Goal: Task Accomplishment & Management: Manage account settings

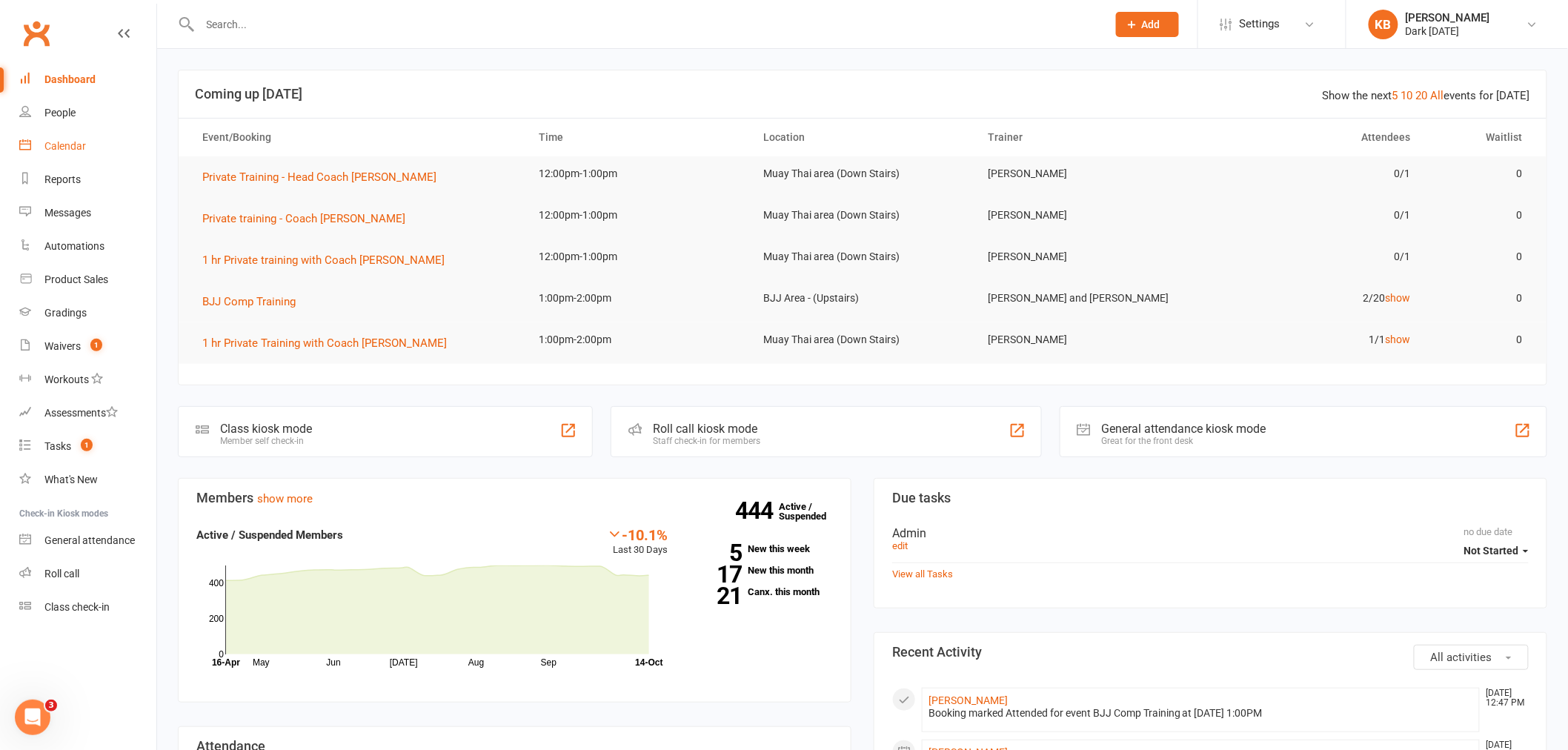
click at [102, 152] on link "Calendar" at bounding box center [87, 146] width 137 height 33
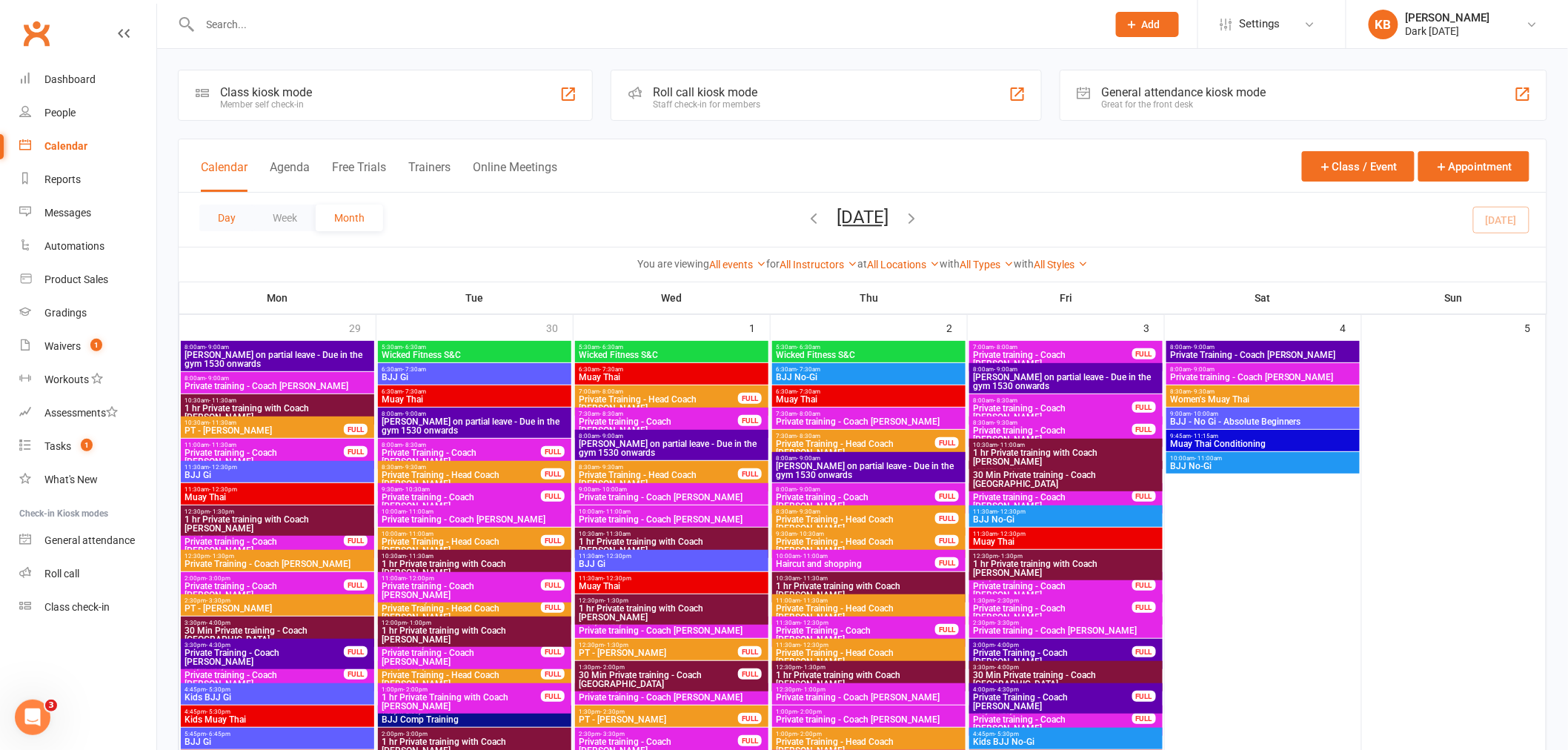
click at [241, 226] on button "Day" at bounding box center [226, 218] width 55 height 27
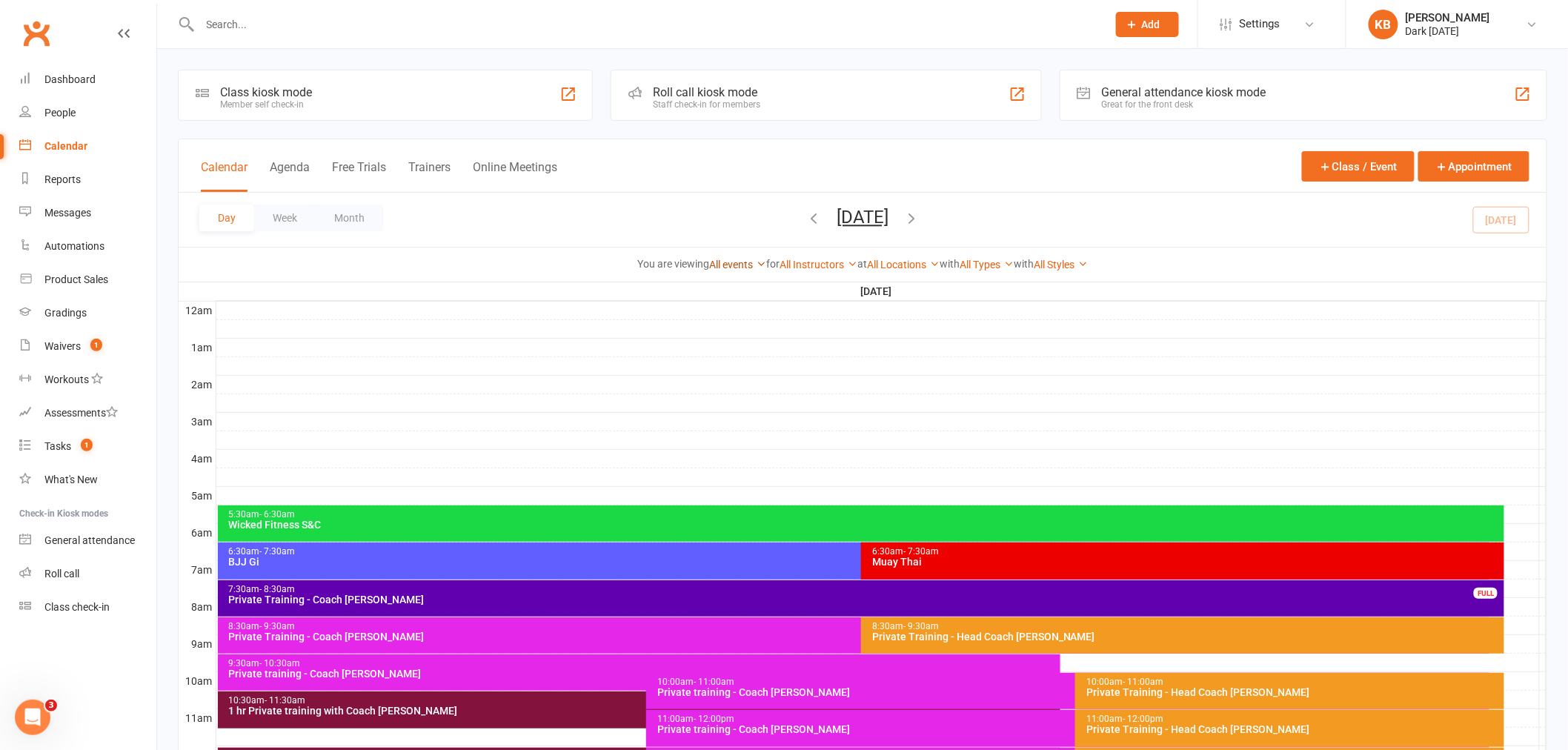
click at [720, 267] on link "All events" at bounding box center [737, 265] width 57 height 12
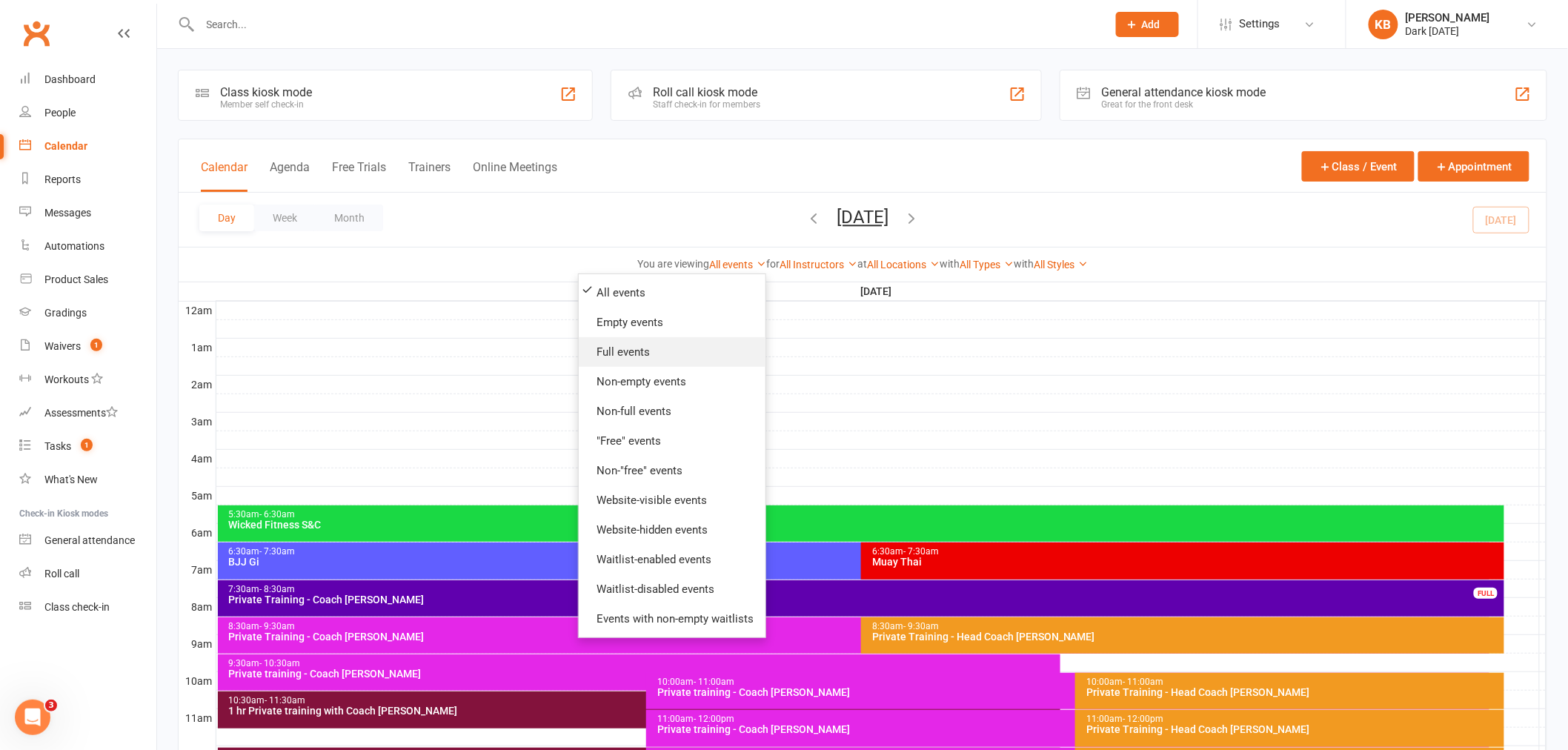
click at [692, 349] on link "Full events" at bounding box center [672, 352] width 186 height 30
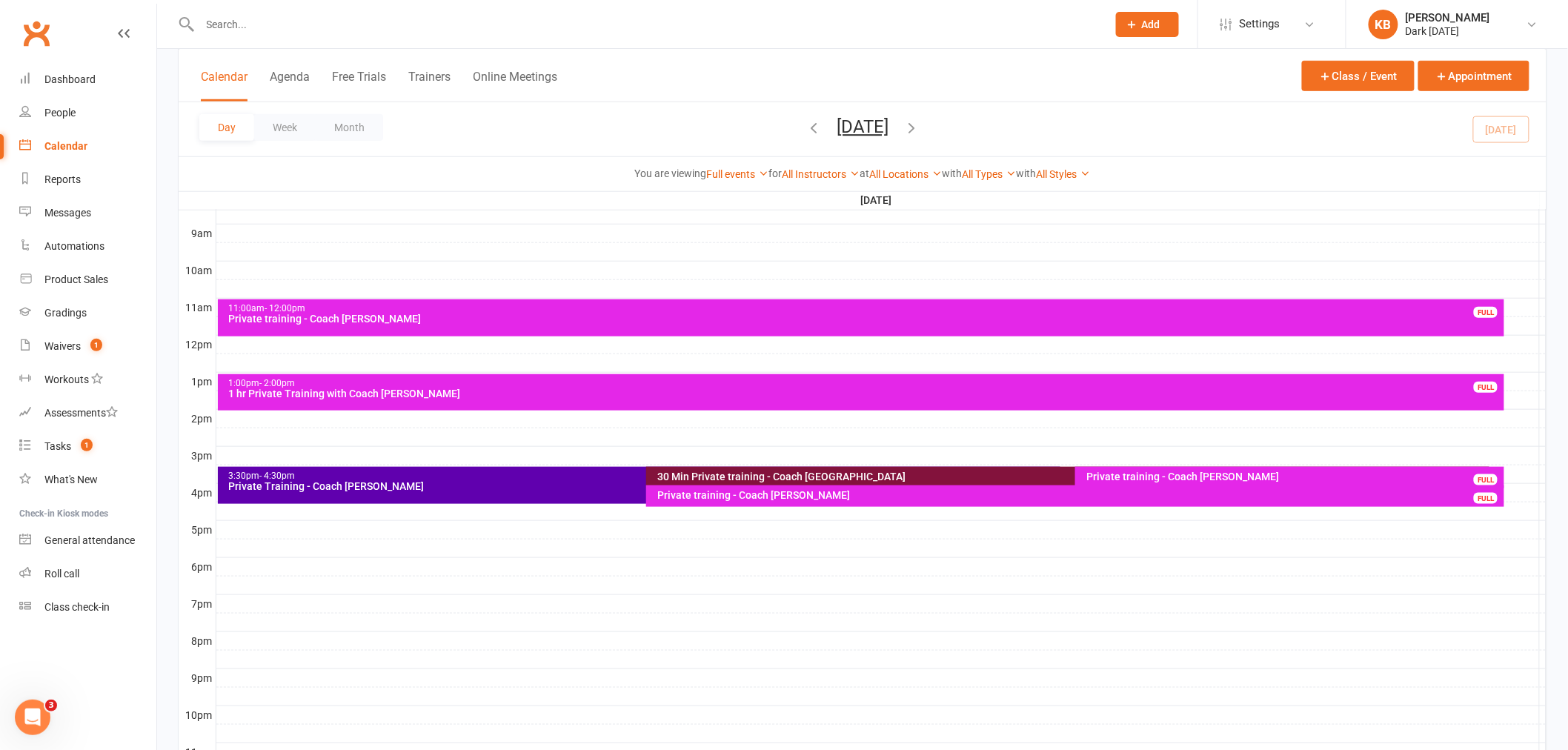
scroll to position [411, 0]
click at [920, 123] on icon "button" at bounding box center [911, 127] width 17 height 17
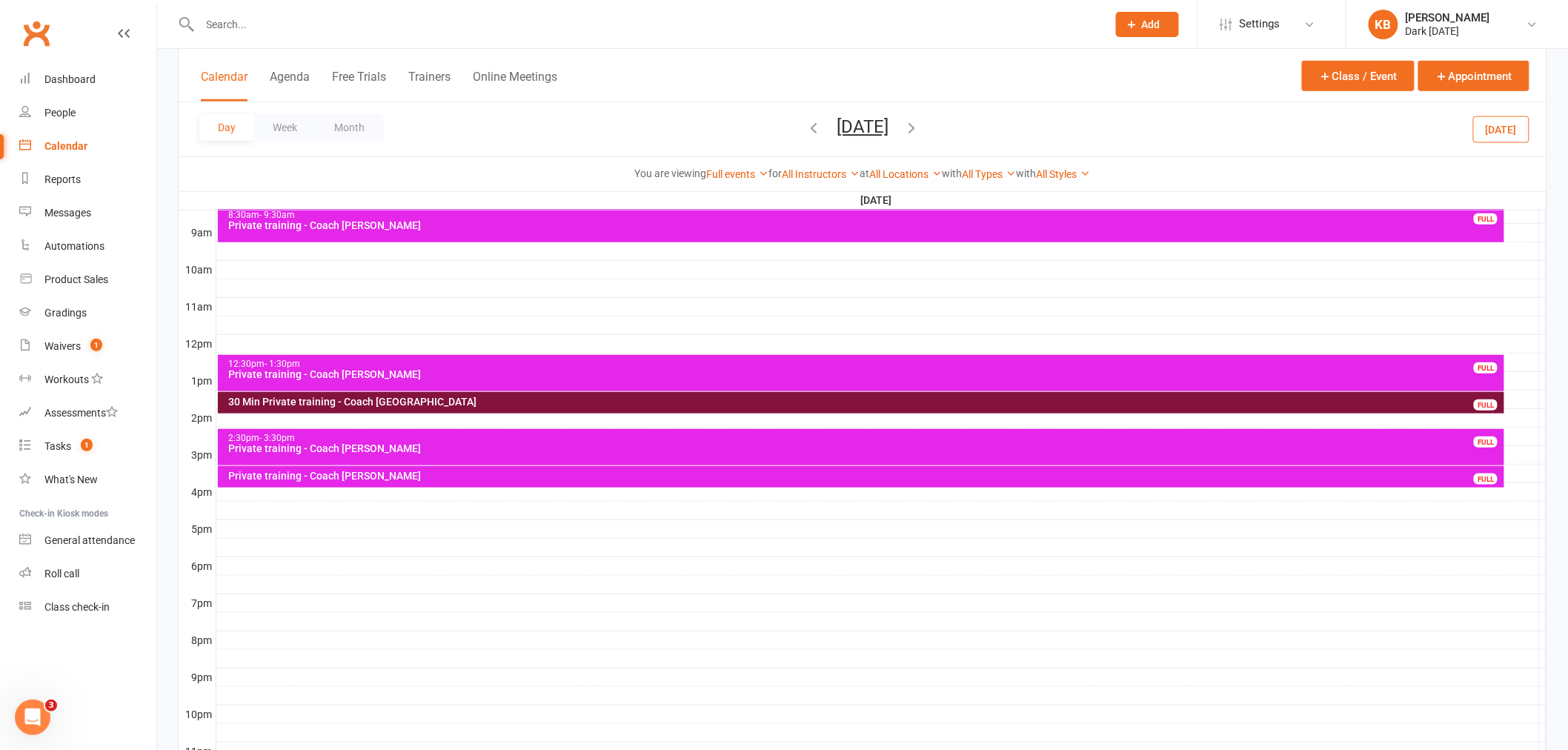
click at [806, 127] on icon "button" at bounding box center [814, 127] width 17 height 17
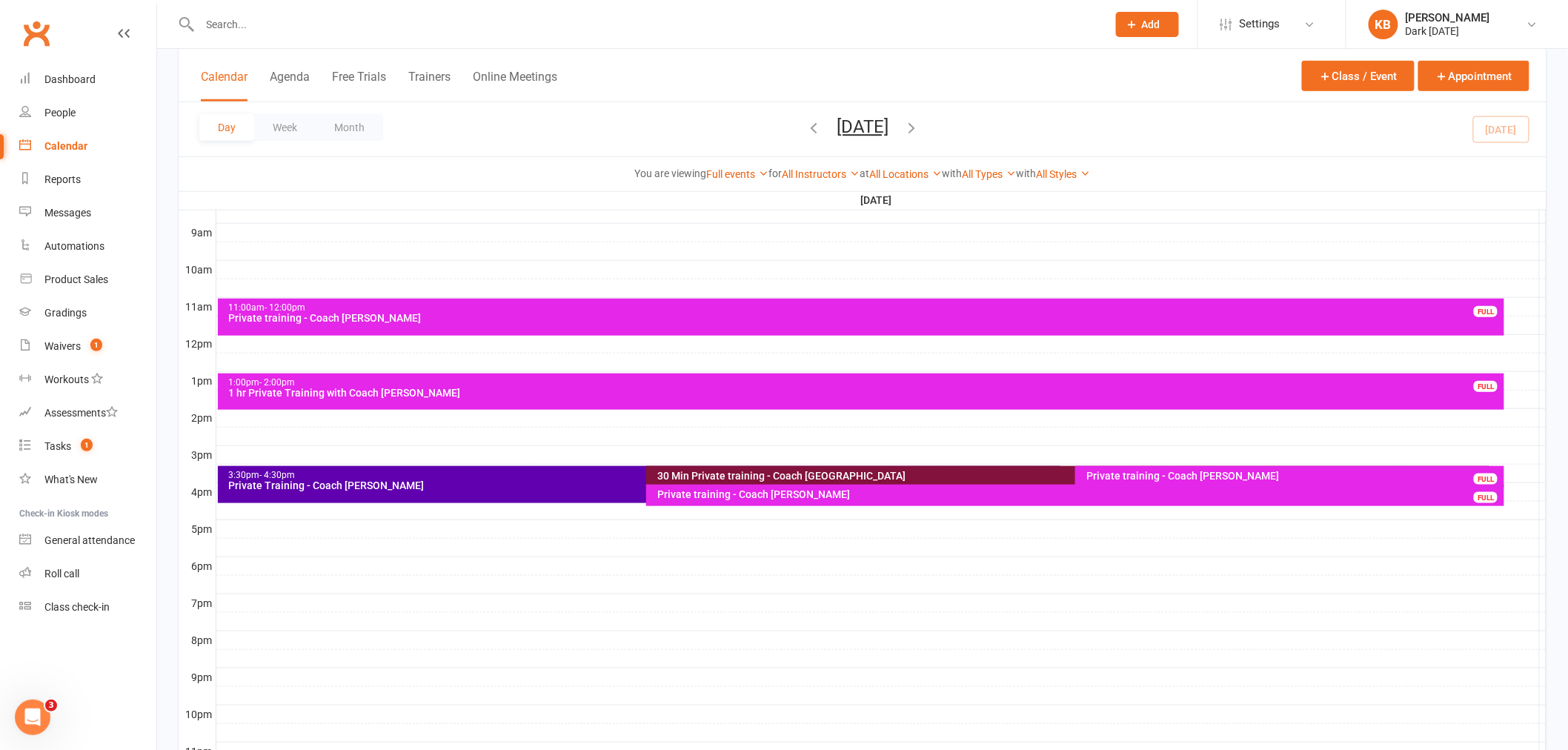
click at [375, 18] on input "text" at bounding box center [646, 24] width 901 height 21
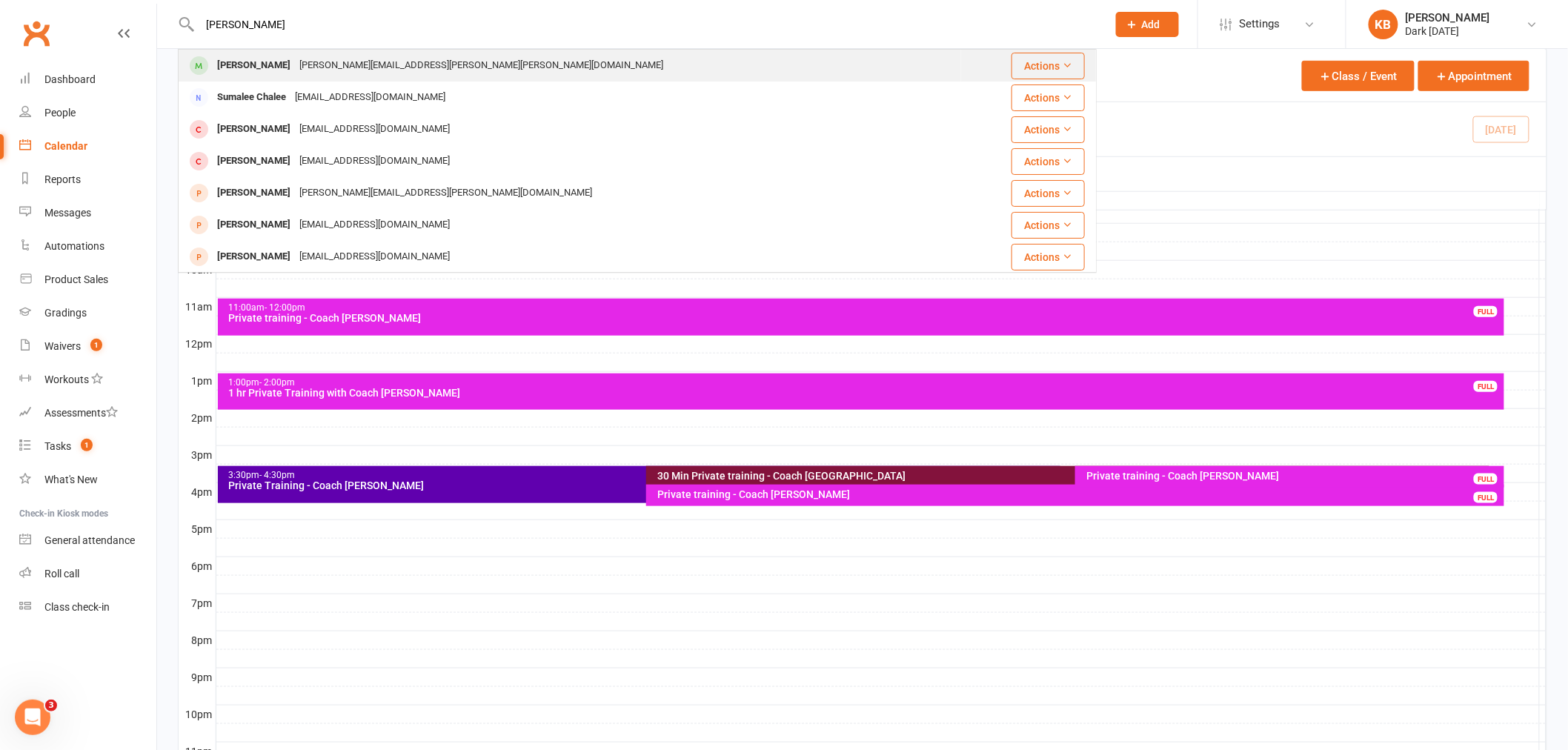
type input "[PERSON_NAME]"
click at [332, 64] on div "[PERSON_NAME][EMAIL_ADDRESS][PERSON_NAME][PERSON_NAME][DOMAIN_NAME]" at bounding box center [482, 65] width 373 height 22
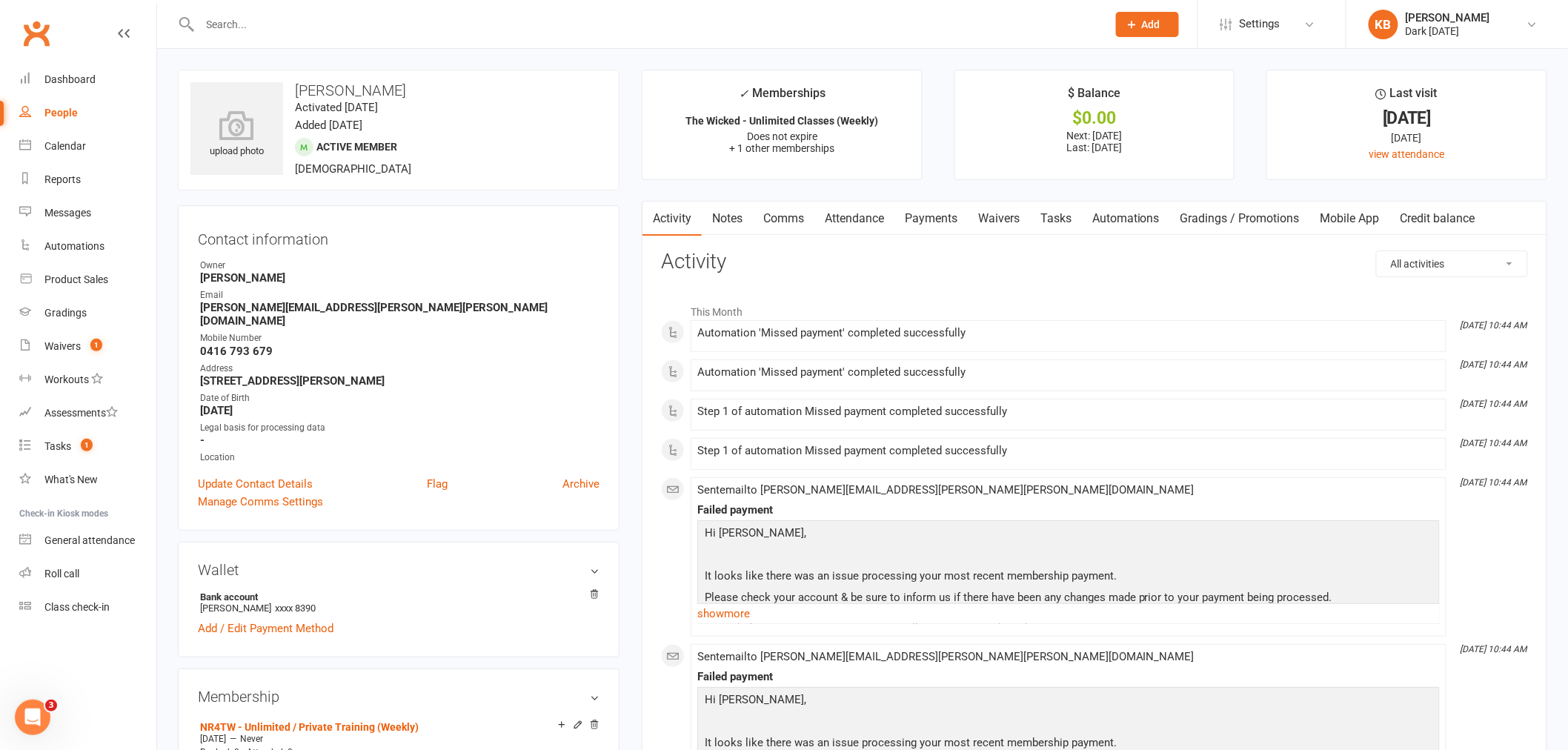
click at [929, 220] on link "Payments" at bounding box center [931, 218] width 73 height 34
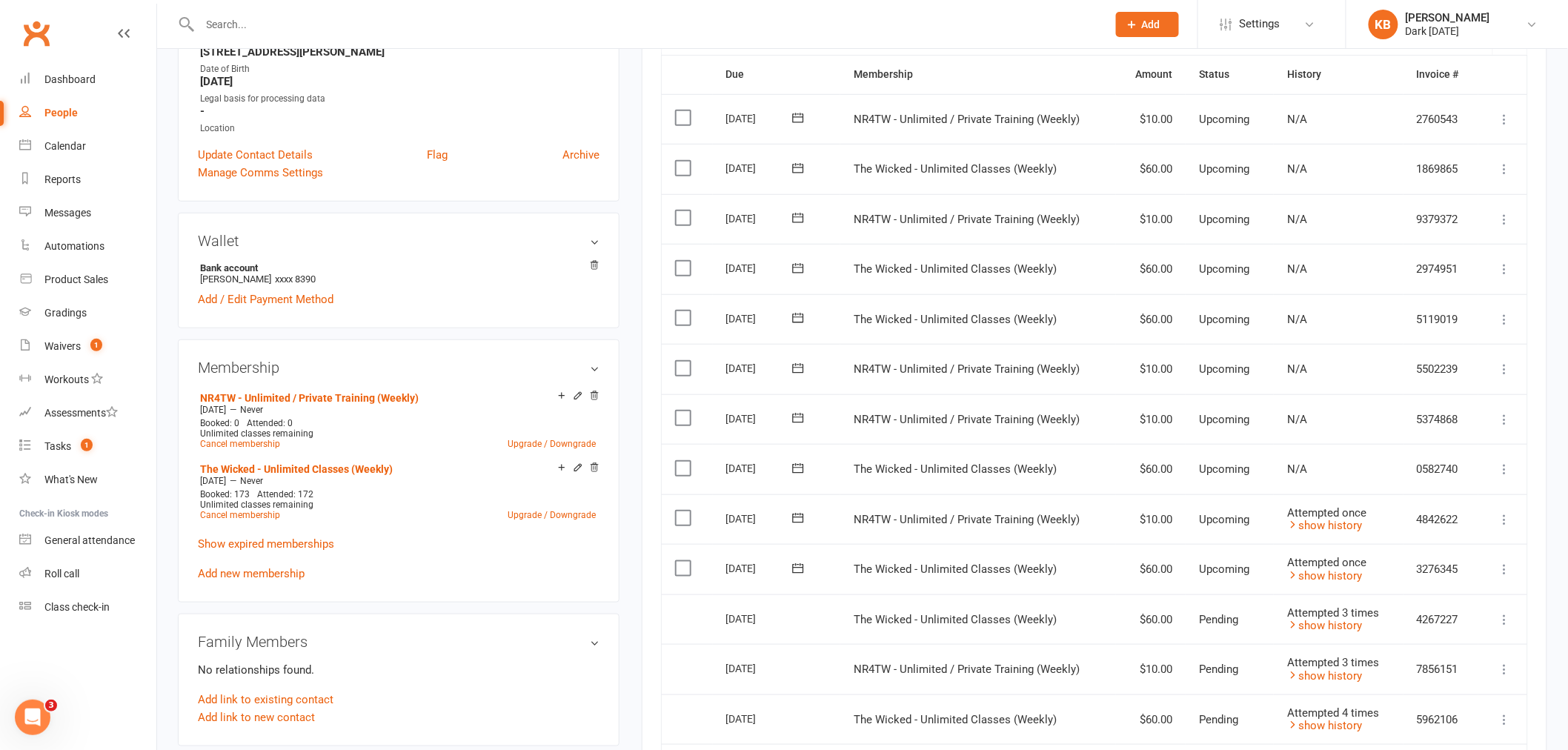
scroll to position [493, 0]
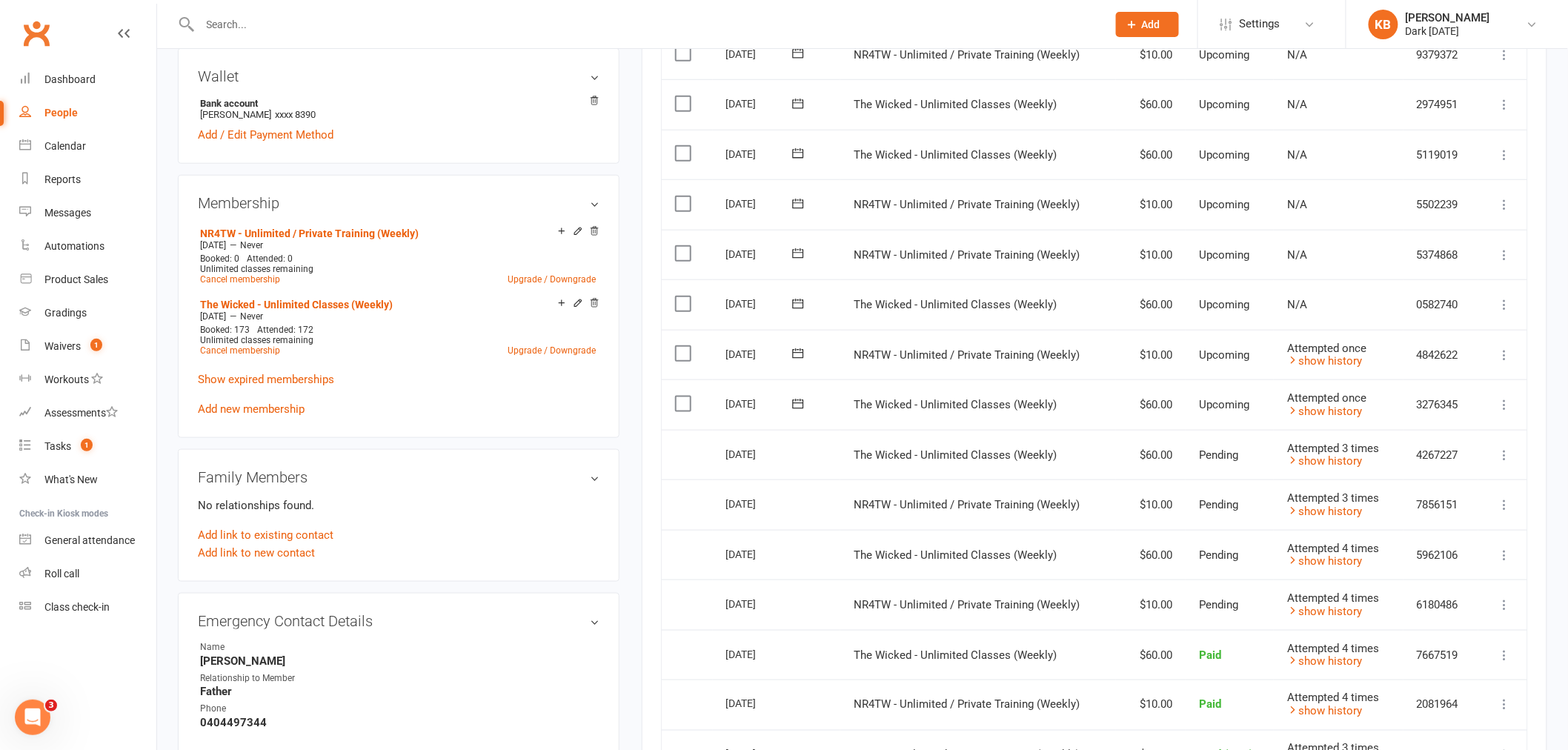
click at [1511, 453] on icon at bounding box center [1504, 455] width 15 height 15
click at [1504, 453] on icon at bounding box center [1504, 455] width 15 height 15
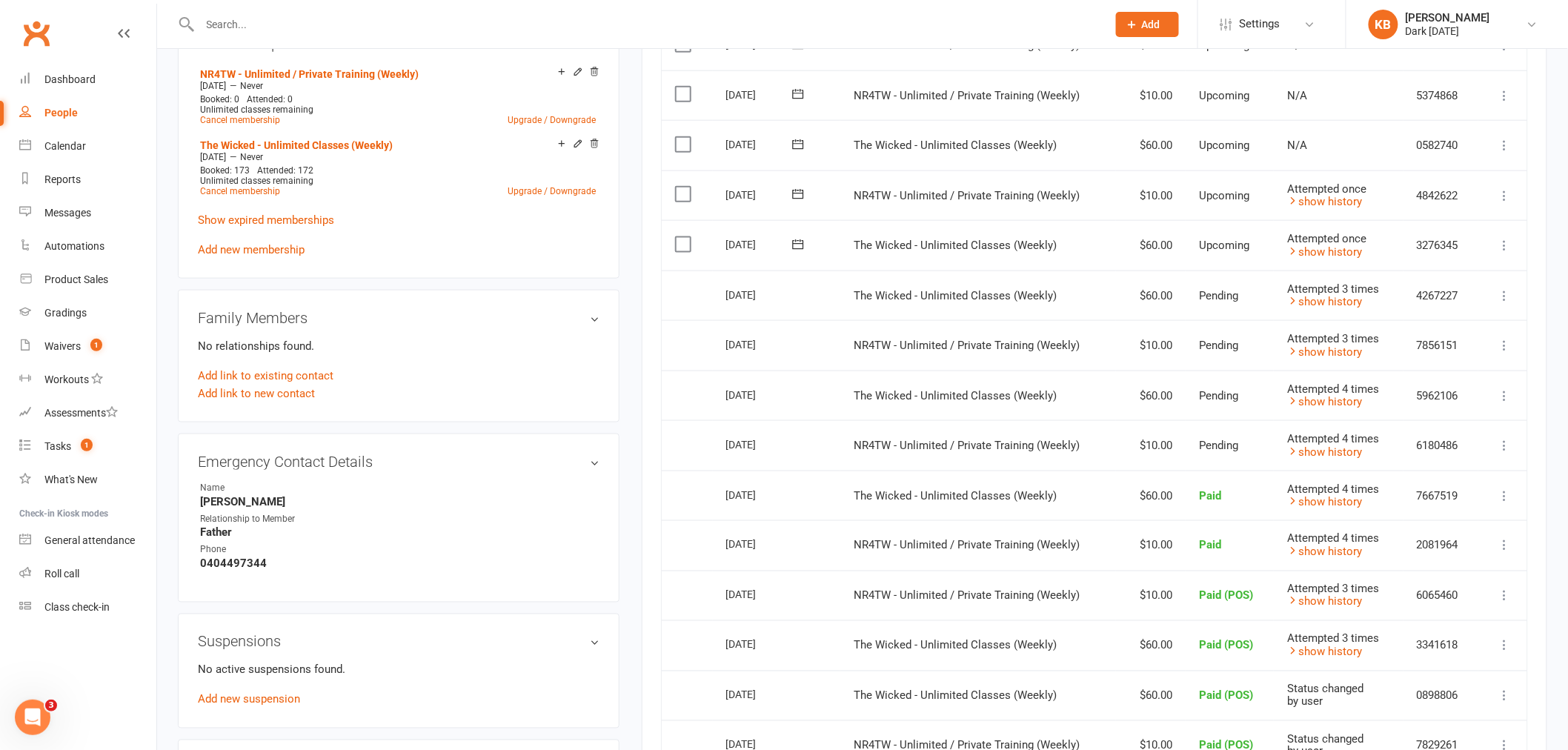
scroll to position [658, 0]
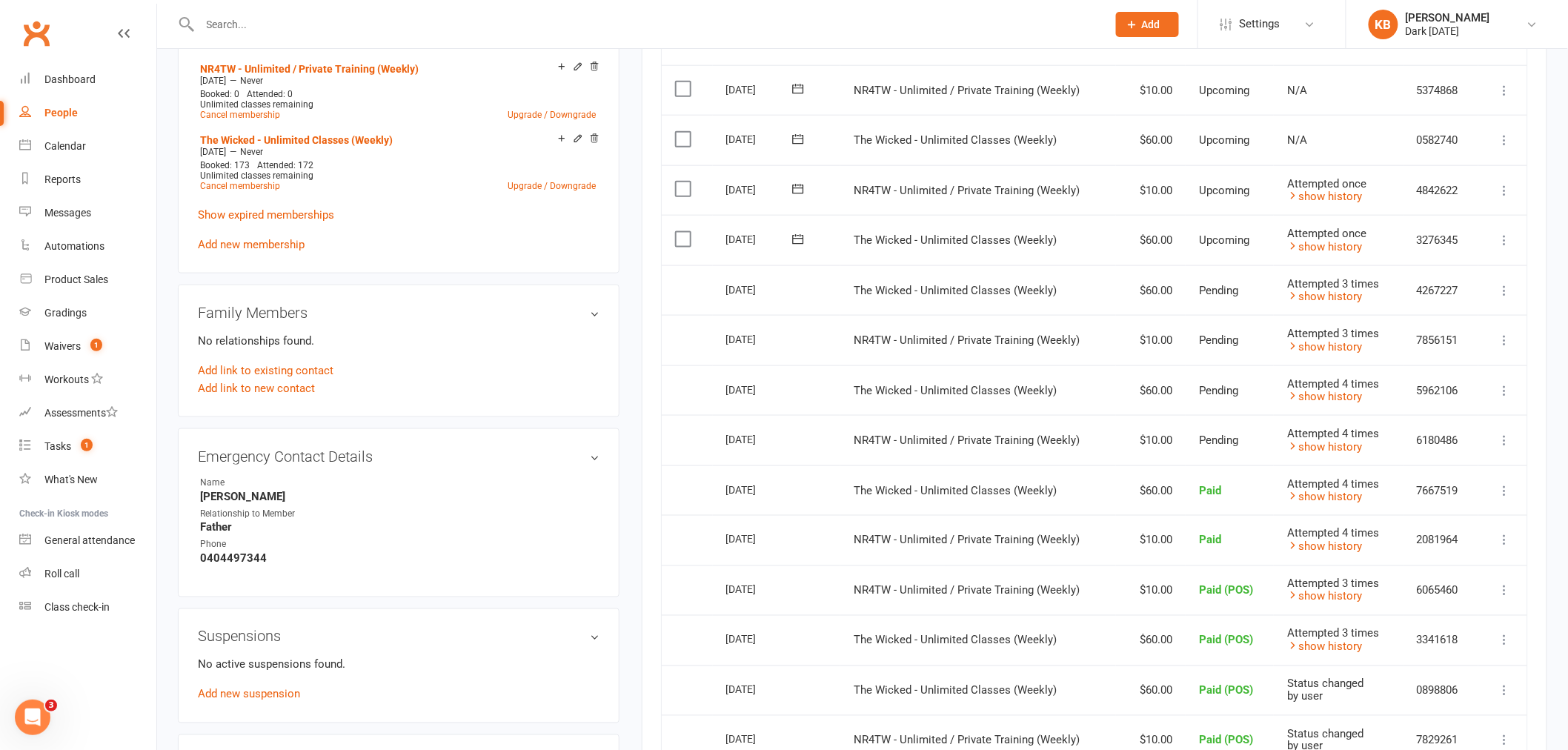
click at [1506, 440] on icon at bounding box center [1504, 440] width 15 height 15
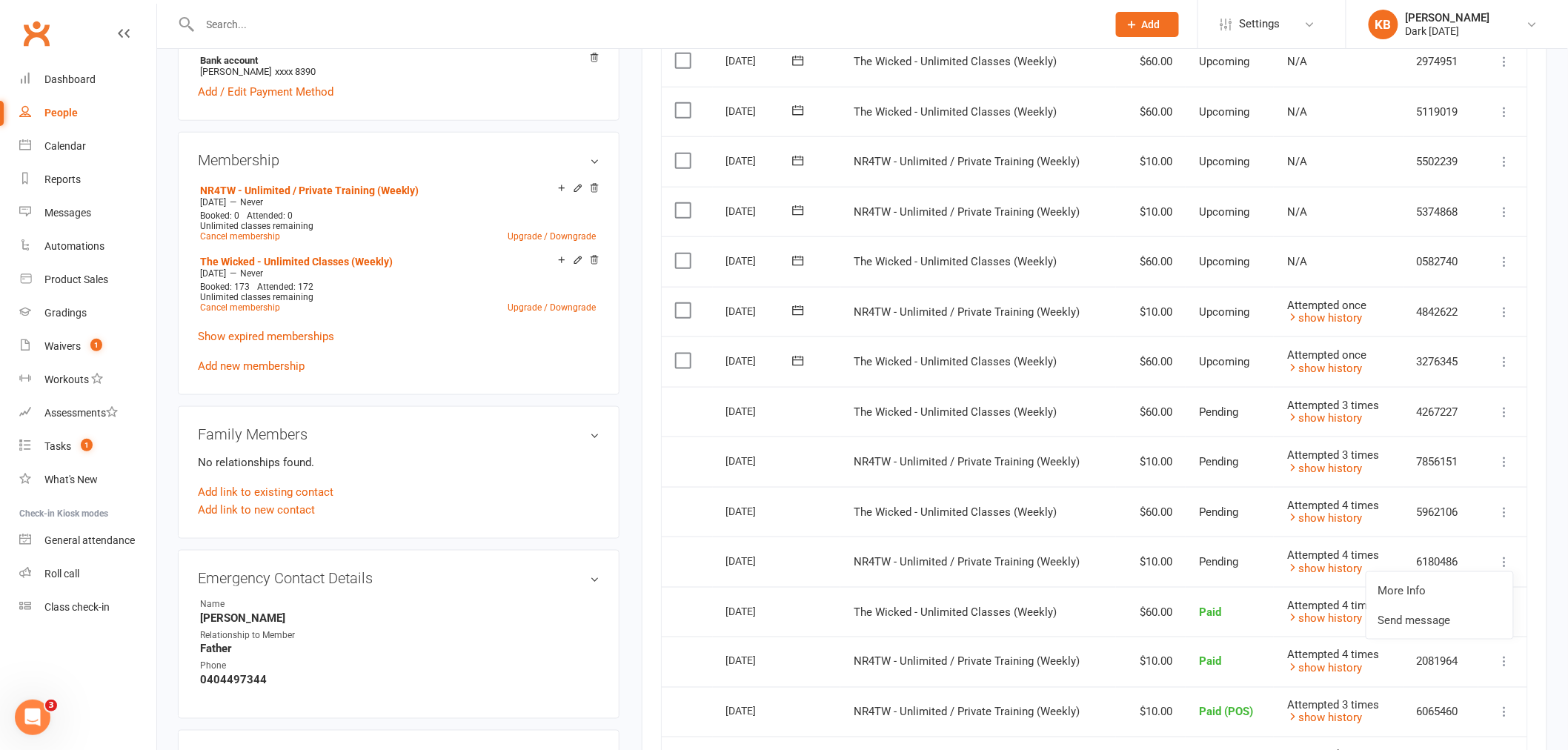
scroll to position [576, 0]
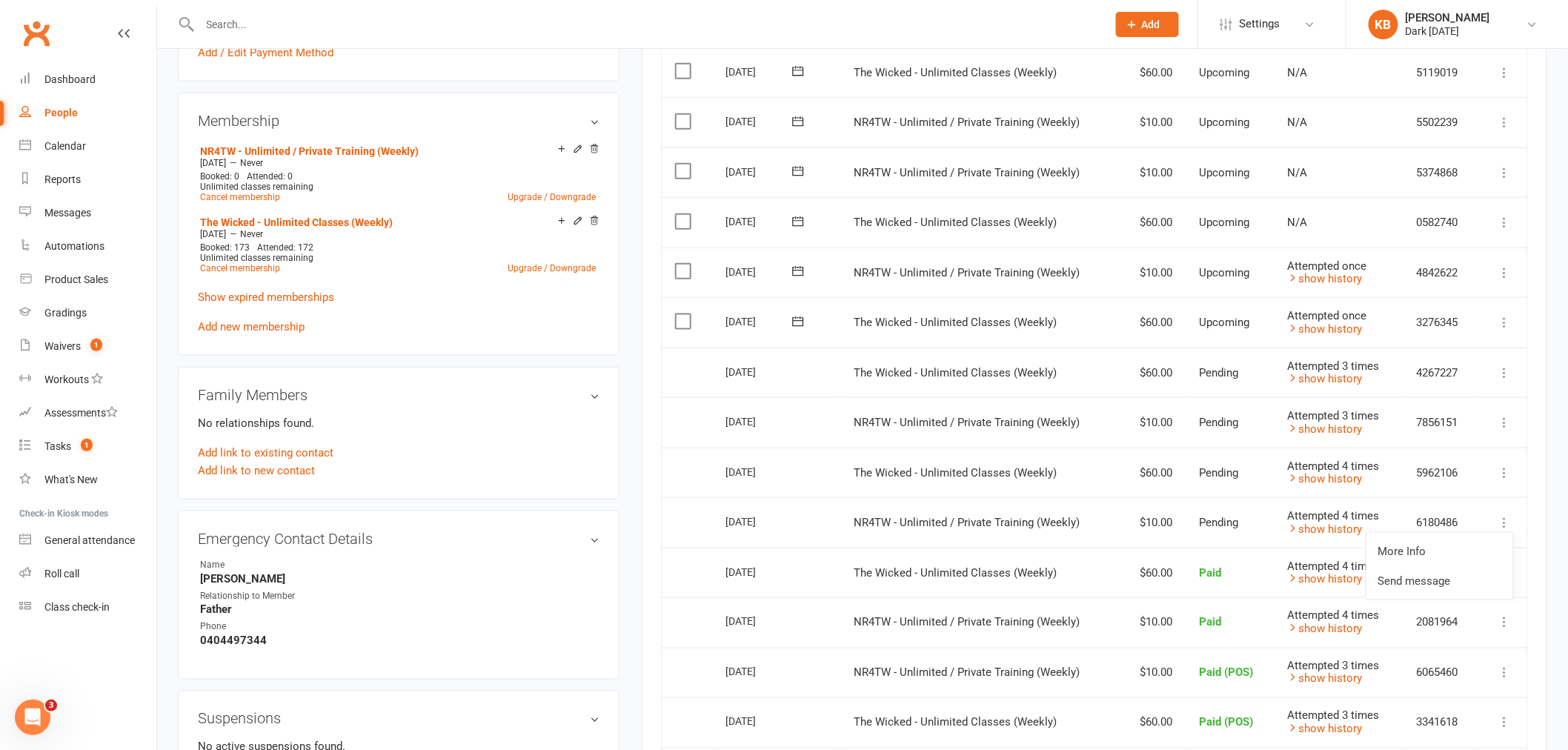
click at [1495, 314] on td "Mark as Paid (Cash) [PERSON_NAME] as Paid (POS) Mark as Paid (Other) Skip Chang…" at bounding box center [1503, 322] width 49 height 51
click at [1502, 319] on icon at bounding box center [1504, 321] width 15 height 15
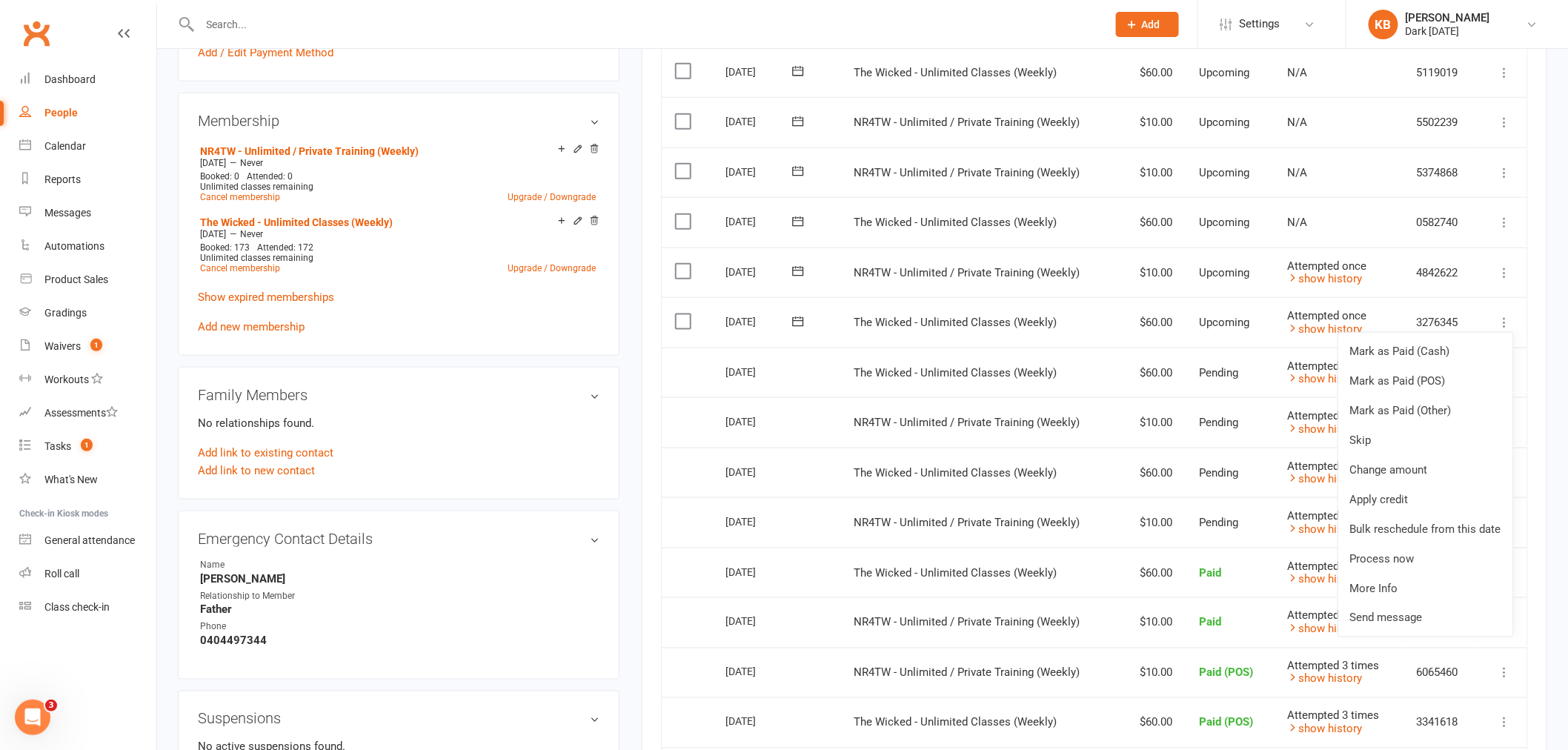
click at [1538, 269] on div "Activity Notes Comms Attendance Payments Waivers Tasks Automations Gradings / P…" at bounding box center [1094, 366] width 905 height 1481
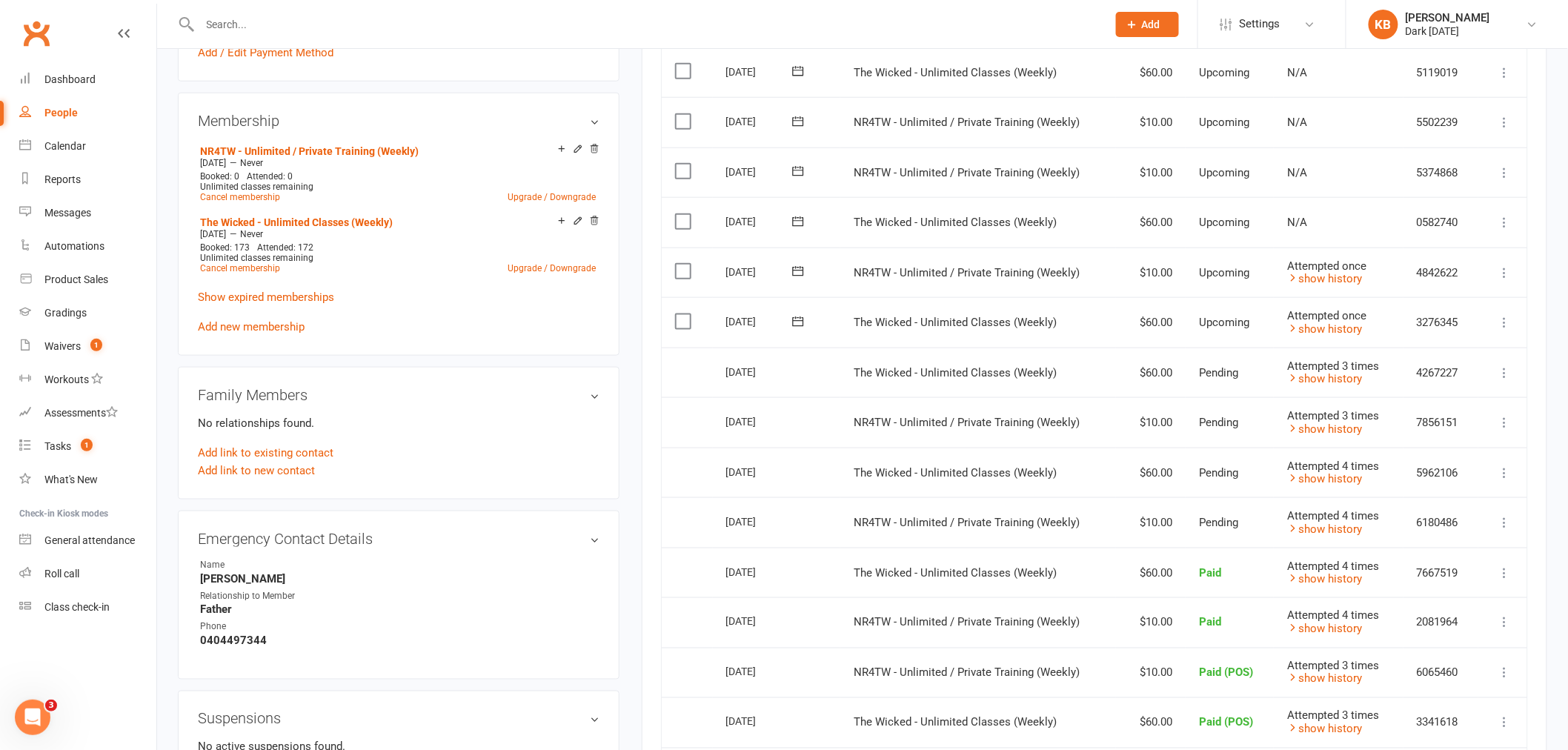
click at [1513, 373] on button at bounding box center [1504, 373] width 17 height 17
click at [1535, 438] on div "Activity Notes Comms Attendance Payments Waivers Tasks Automations Gradings / P…" at bounding box center [1094, 366] width 905 height 1481
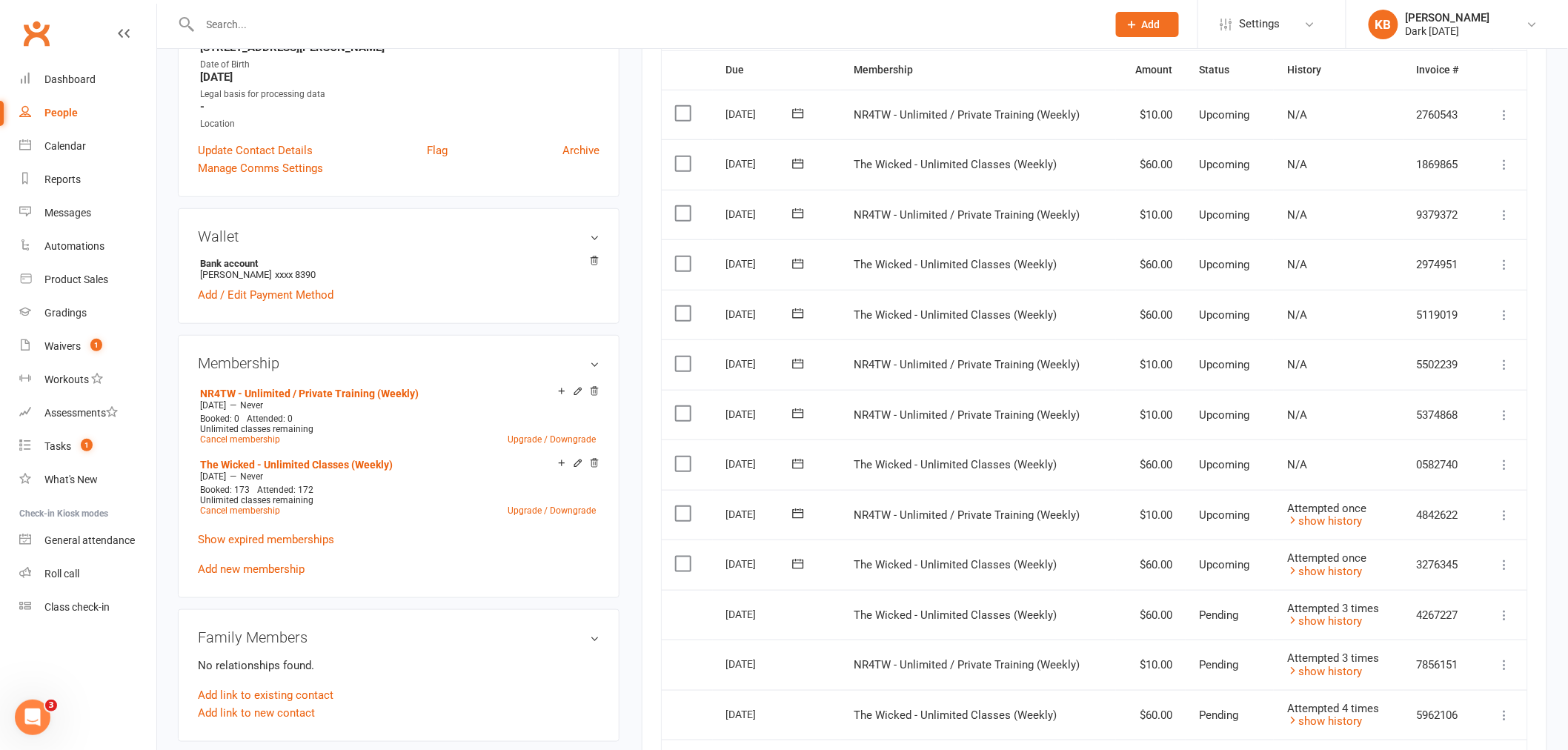
scroll to position [329, 0]
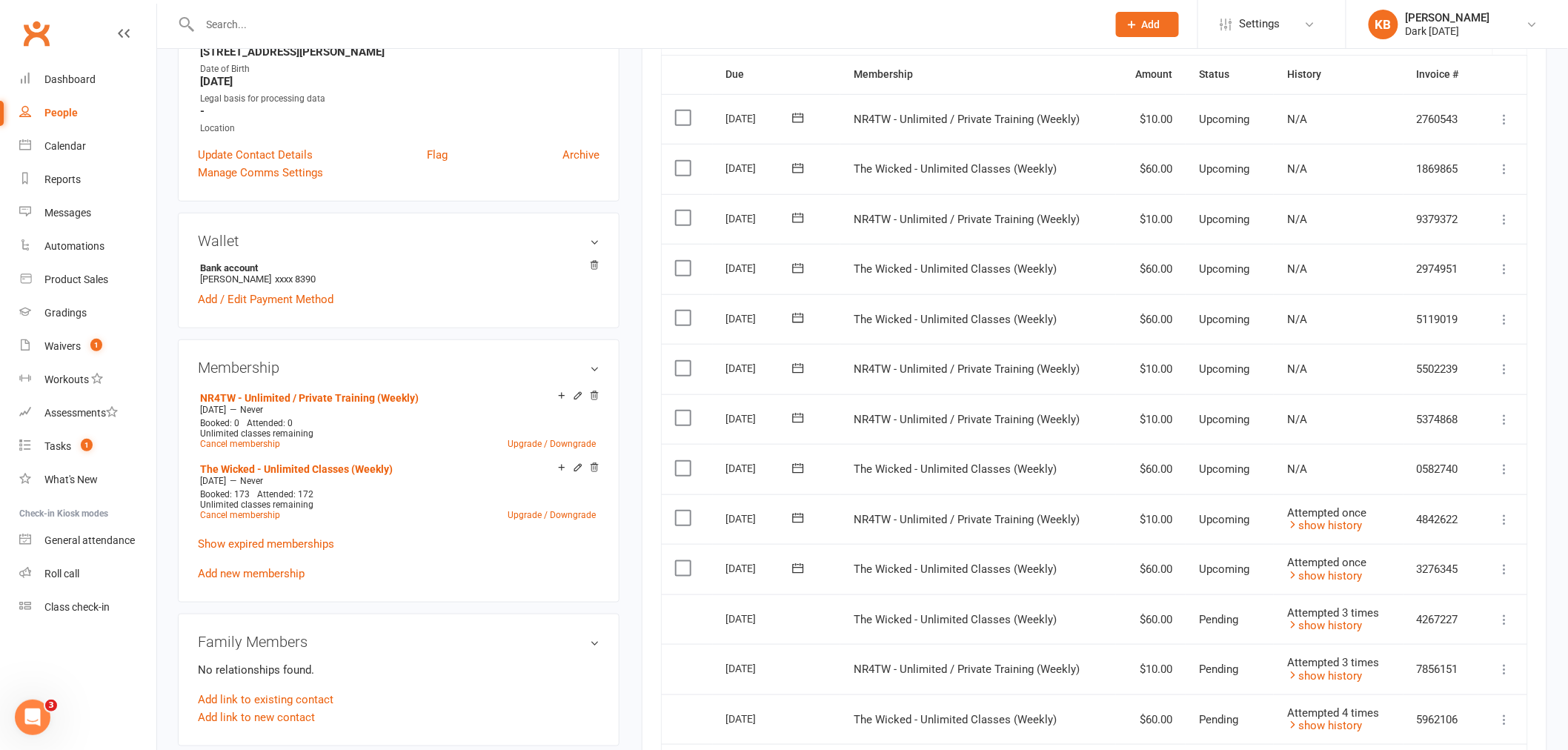
click at [1506, 375] on icon at bounding box center [1504, 368] width 15 height 15
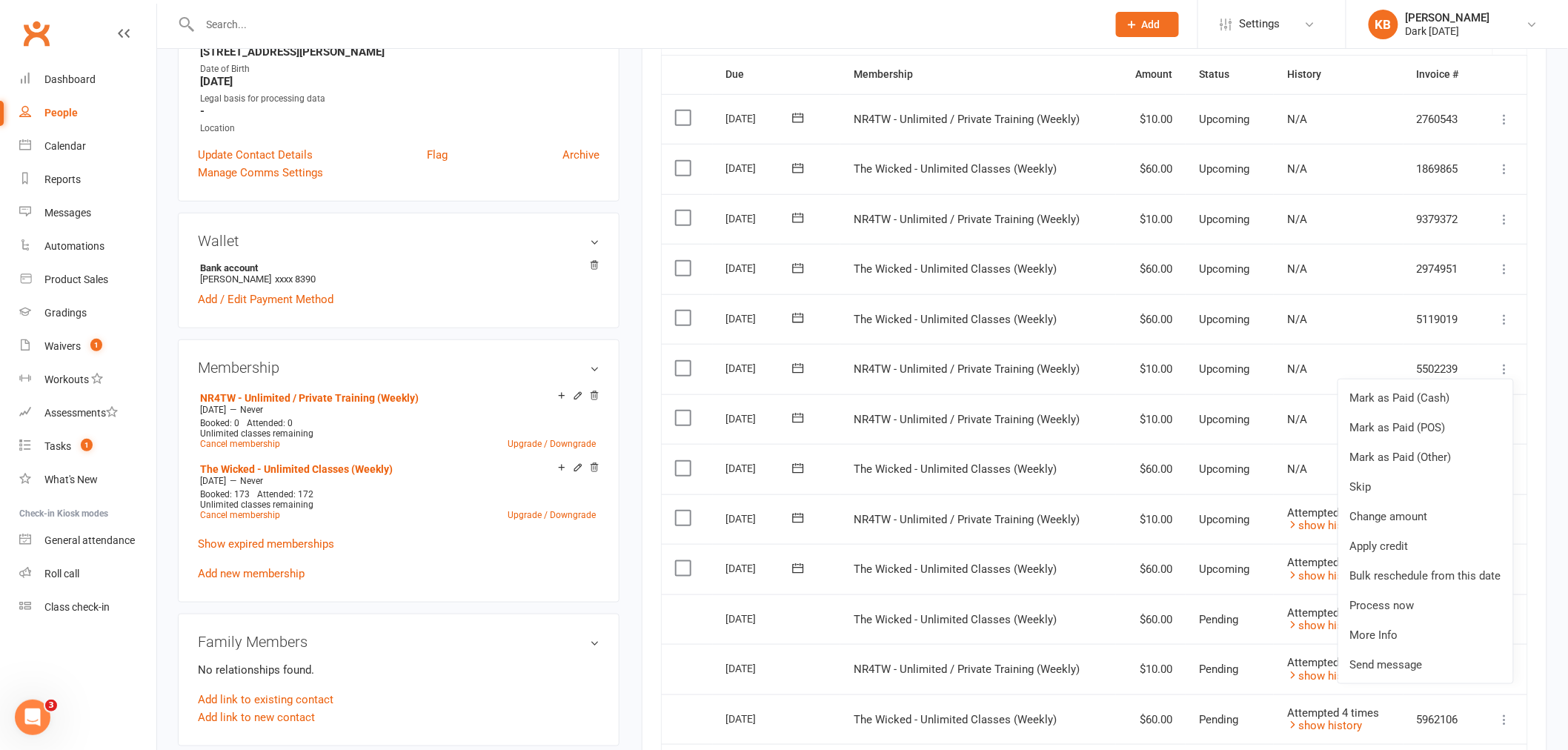
click at [1535, 345] on div "Activity Notes Comms Attendance Payments Waivers Tasks Automations Gradings / P…" at bounding box center [1094, 612] width 905 height 1481
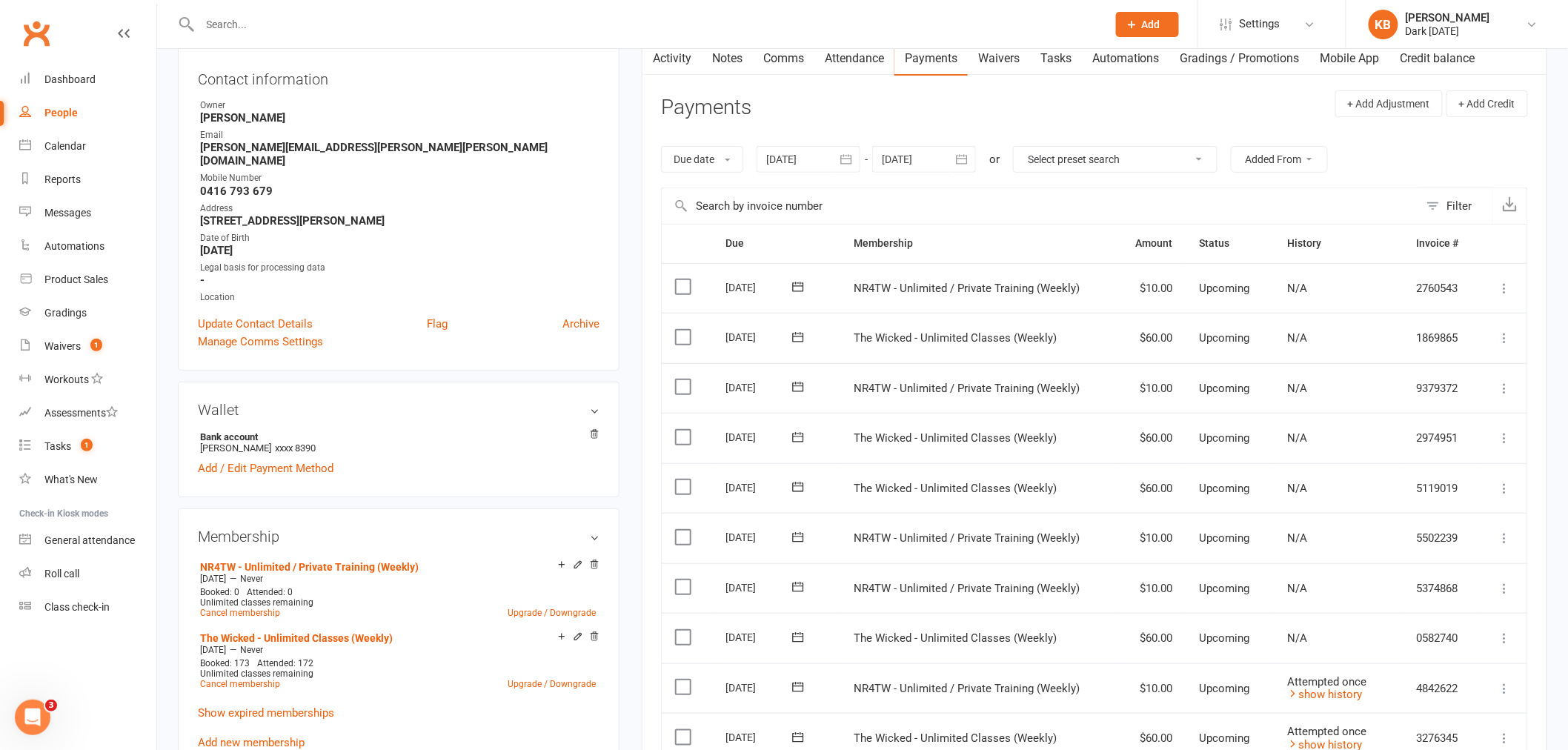
scroll to position [247, 0]
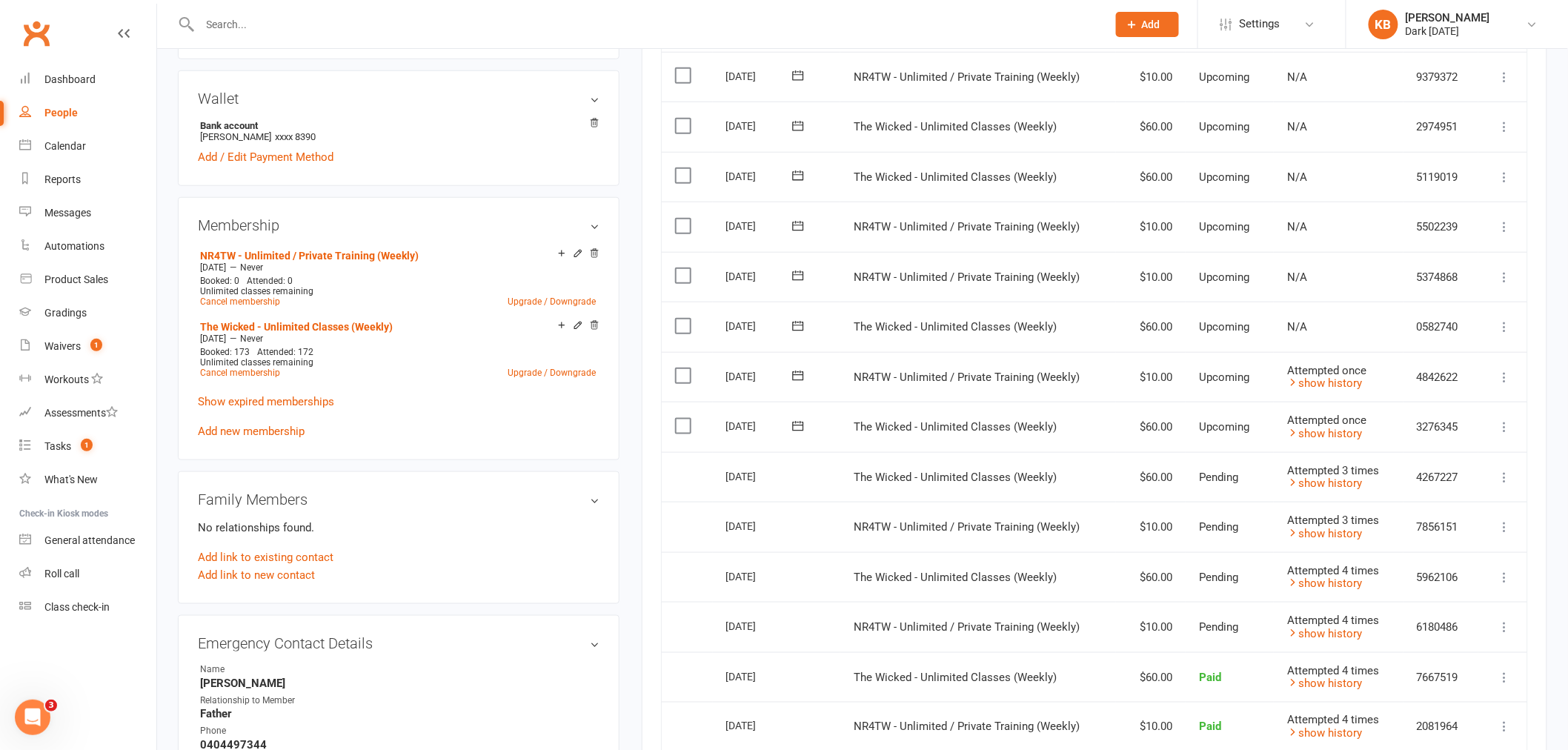
scroll to position [572, 0]
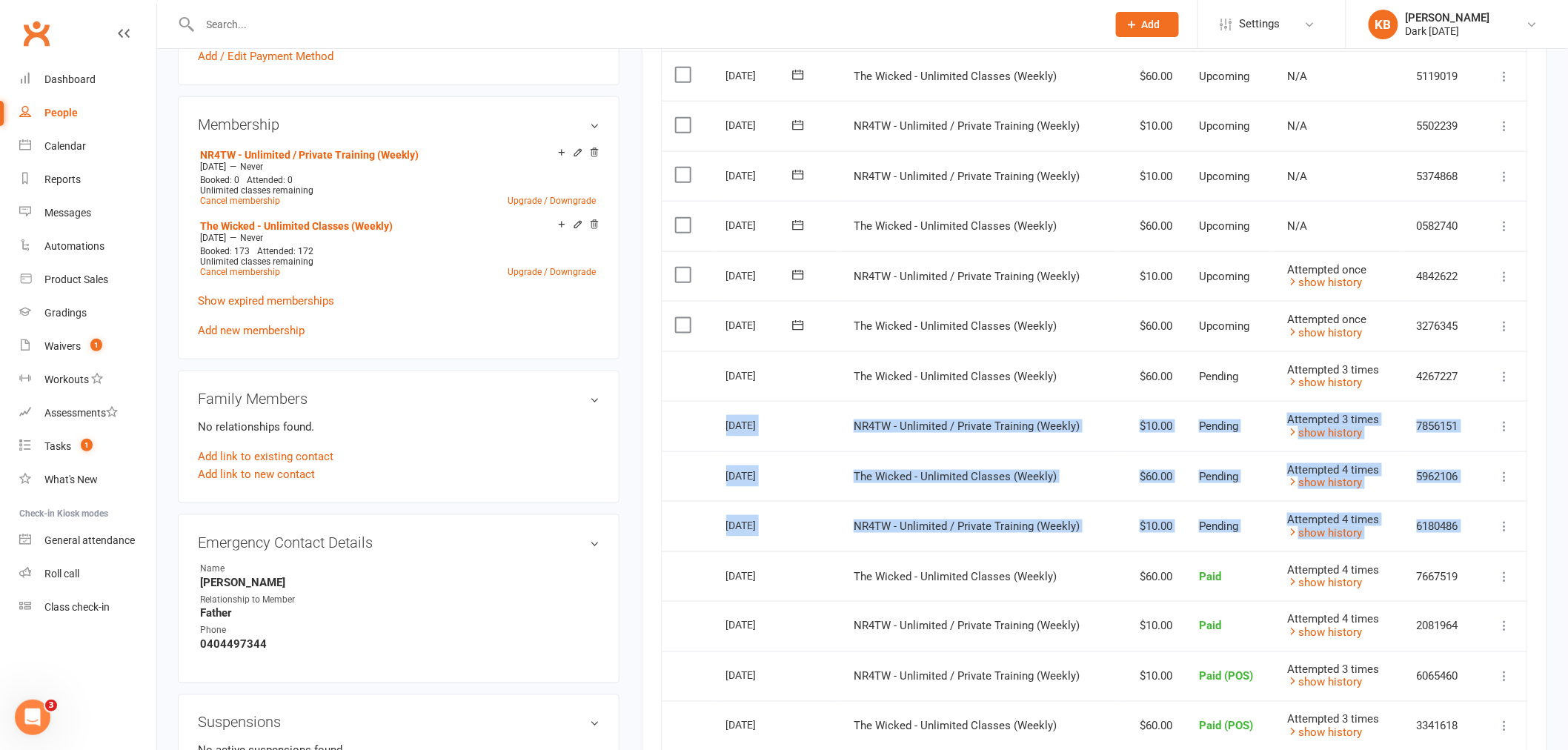
drag, startPoint x: 713, startPoint y: 446, endPoint x: 713, endPoint y: 601, distance: 155.0
click at [713, 601] on table "Due Contact Membership Amount Status History Invoice # Select this 07 Nov 2025 …" at bounding box center [1094, 354] width 867 height 1084
click at [709, 510] on td "Select this" at bounding box center [687, 526] width 51 height 51
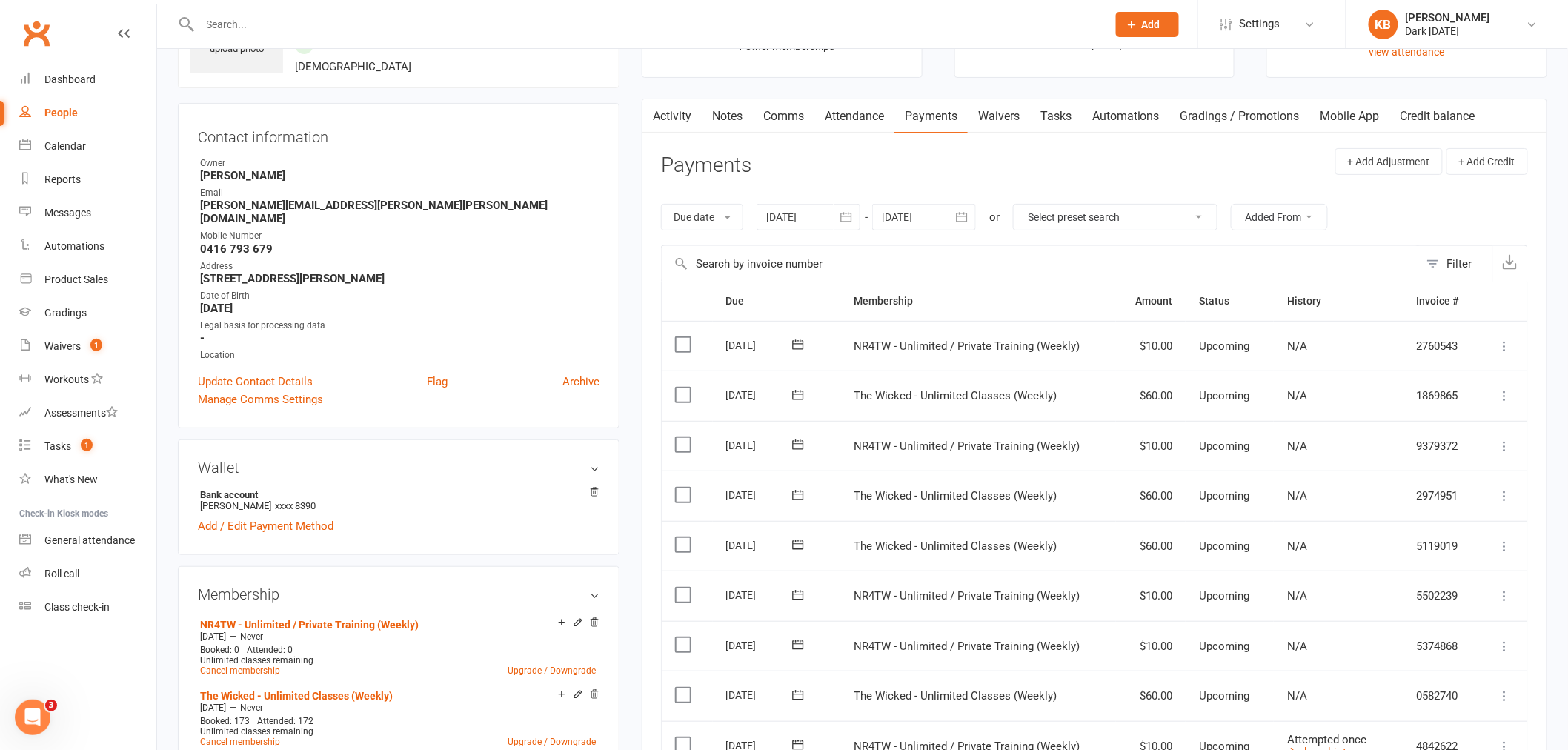
scroll to position [0, 0]
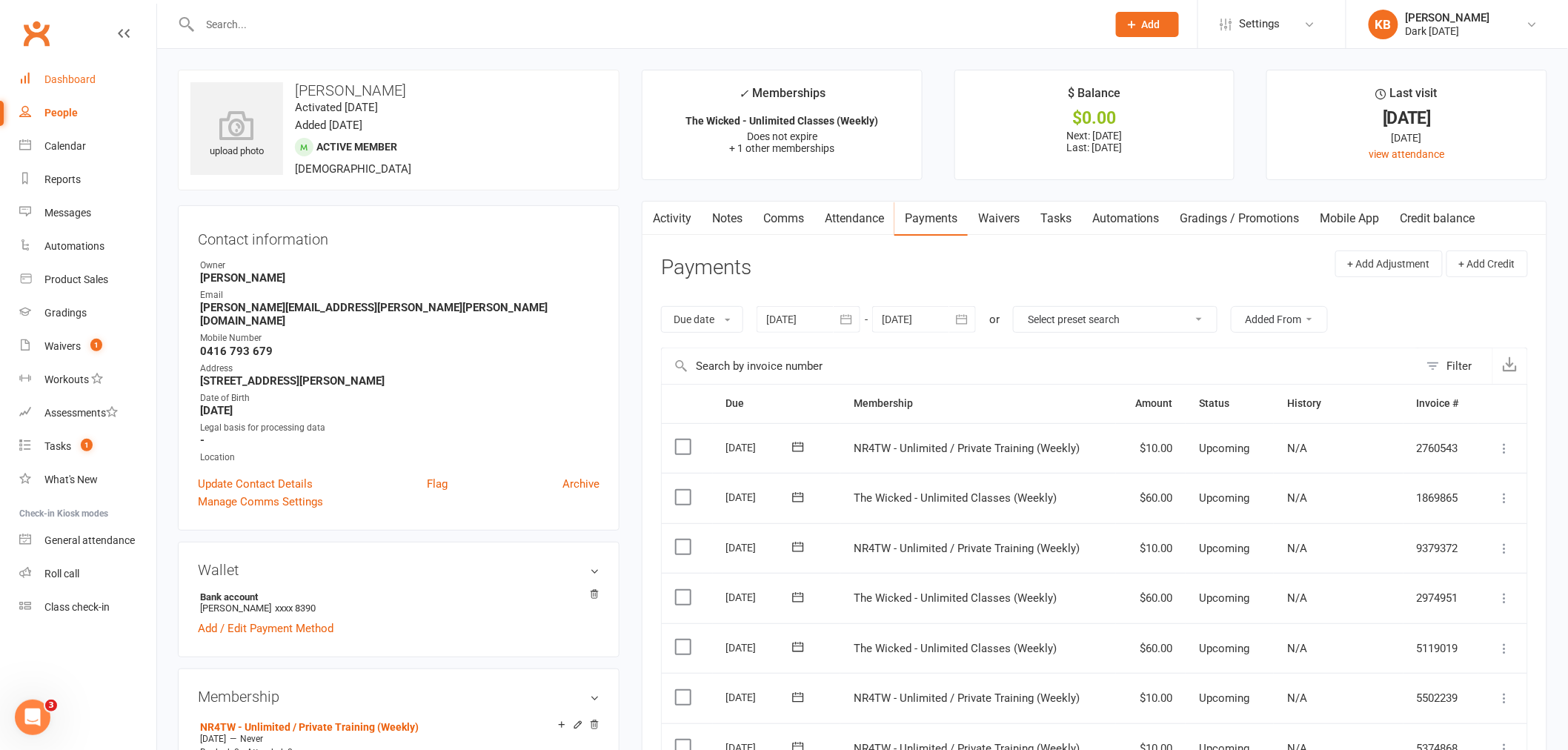
click at [85, 77] on div "Dashboard" at bounding box center [70, 79] width 51 height 12
